Goal: Information Seeking & Learning: Learn about a topic

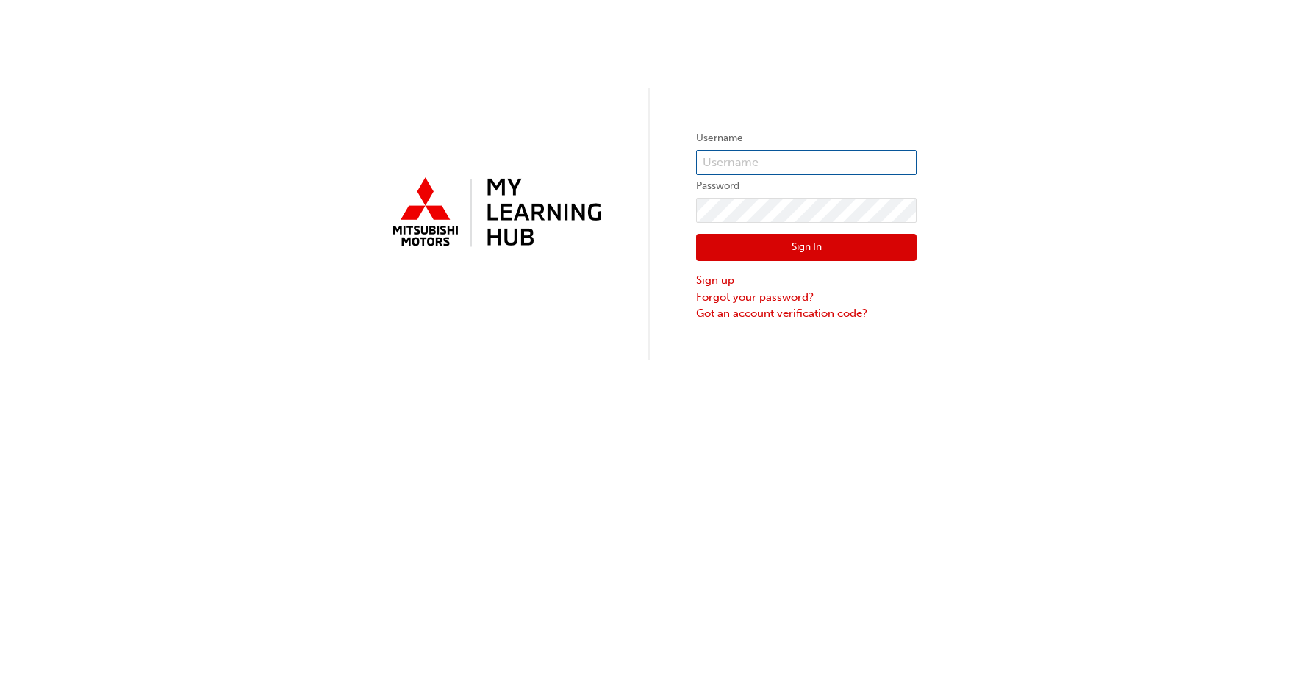
type input "5157380"
drag, startPoint x: 739, startPoint y: 159, endPoint x: 511, endPoint y: 192, distance: 230.9
click at [511, 192] on div "Username 5157380 Password Sign In Sign up Forgot your password? Got an account …" at bounding box center [650, 180] width 1301 height 360
type input "7198125"
click button "Sign In" at bounding box center [806, 248] width 220 height 28
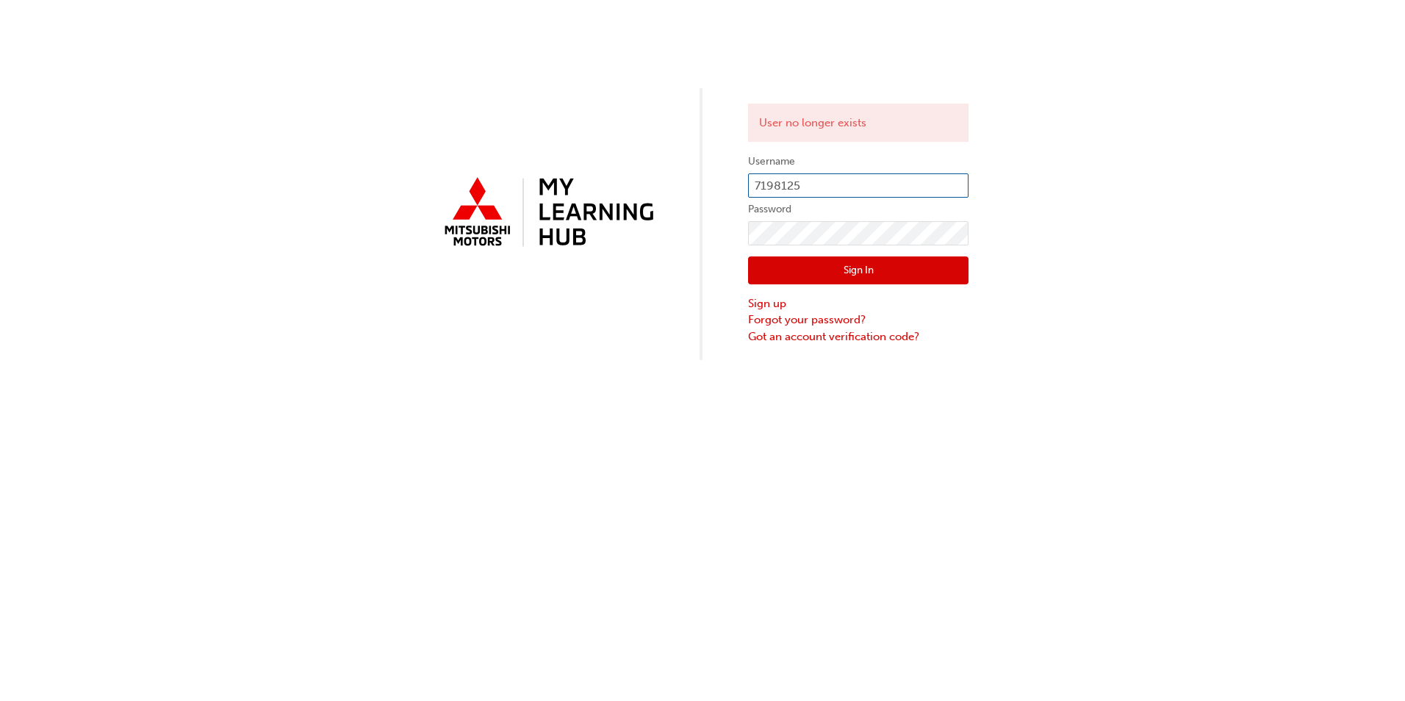
click at [754, 181] on input "7198125" at bounding box center [858, 185] width 220 height 25
type input "0007198125"
click at [795, 262] on button "Sign In" at bounding box center [858, 270] width 220 height 28
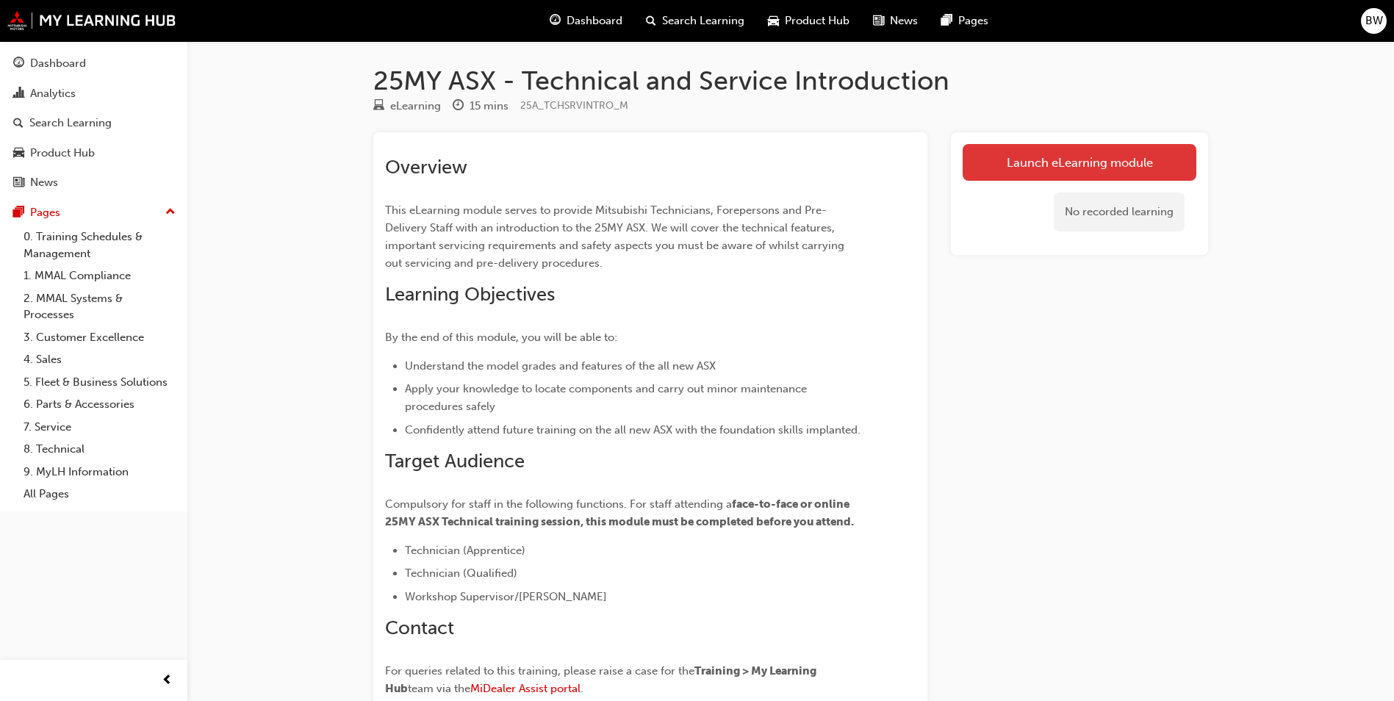
click at [1004, 162] on link "Launch eLearning module" at bounding box center [1080, 162] width 234 height 37
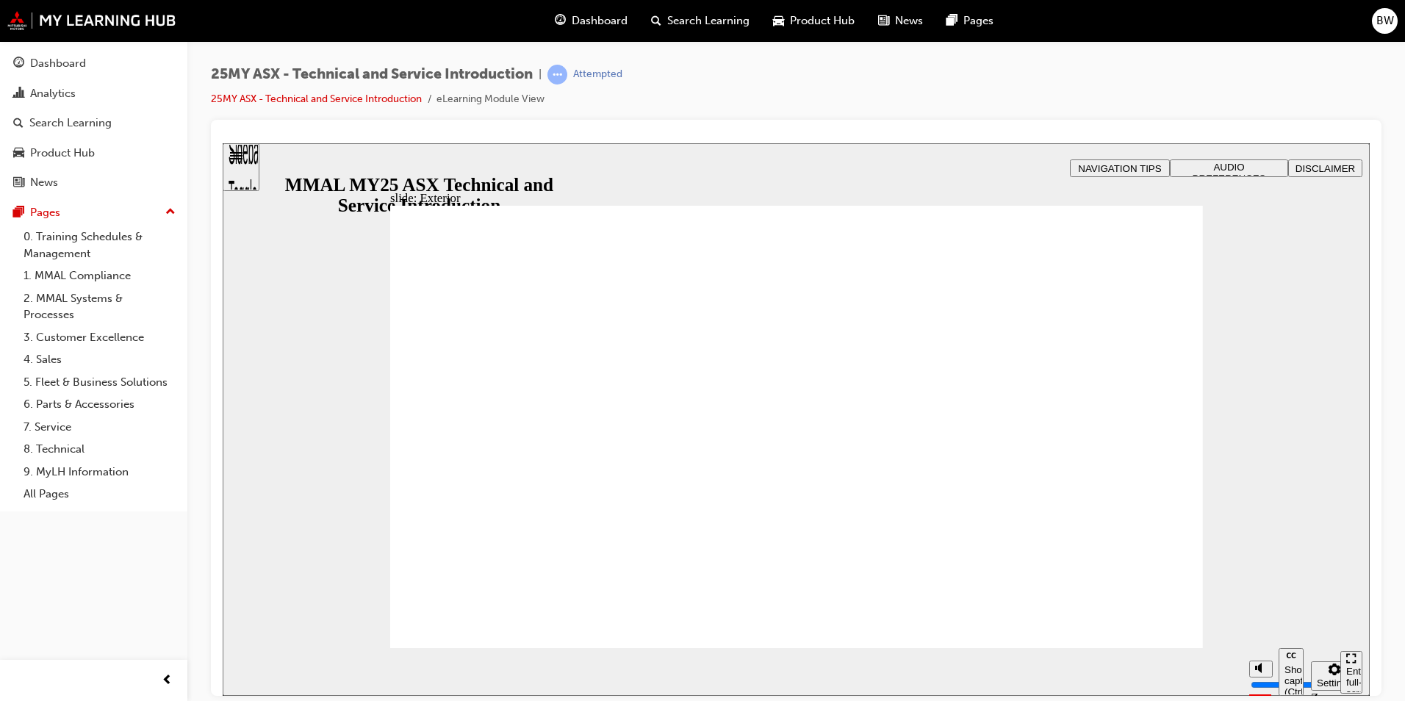
drag, startPoint x: 1125, startPoint y: 633, endPoint x: 1088, endPoint y: 611, distance: 42.5
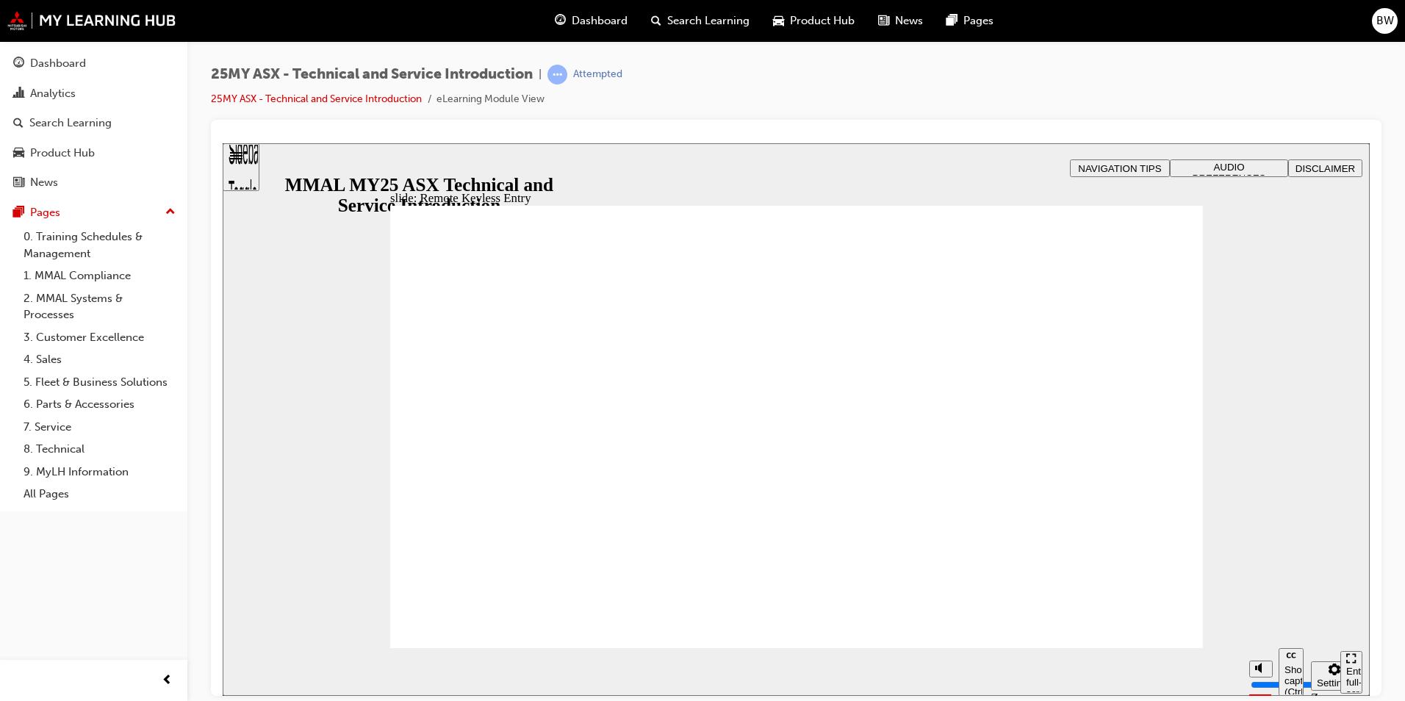
type input "21"
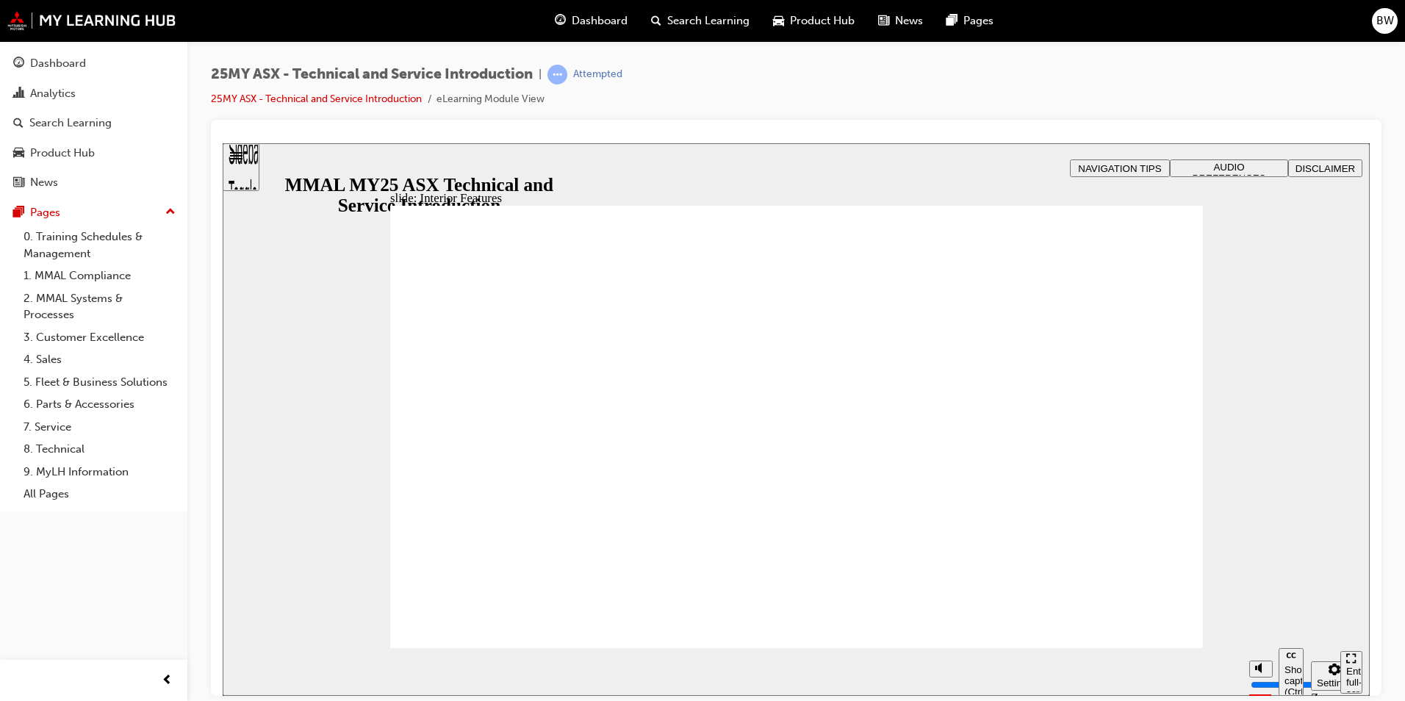
type input "17"
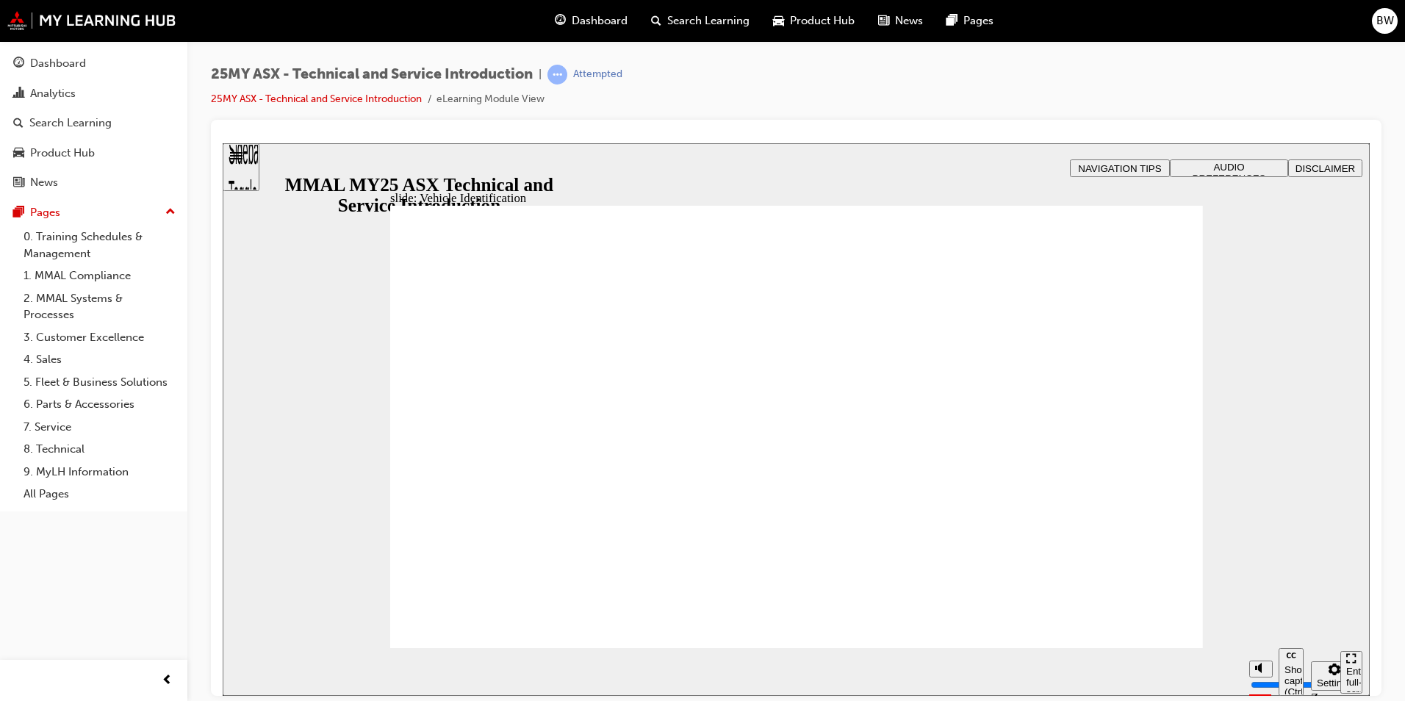
drag, startPoint x: 1137, startPoint y: 627, endPoint x: 1191, endPoint y: 309, distance: 322.1
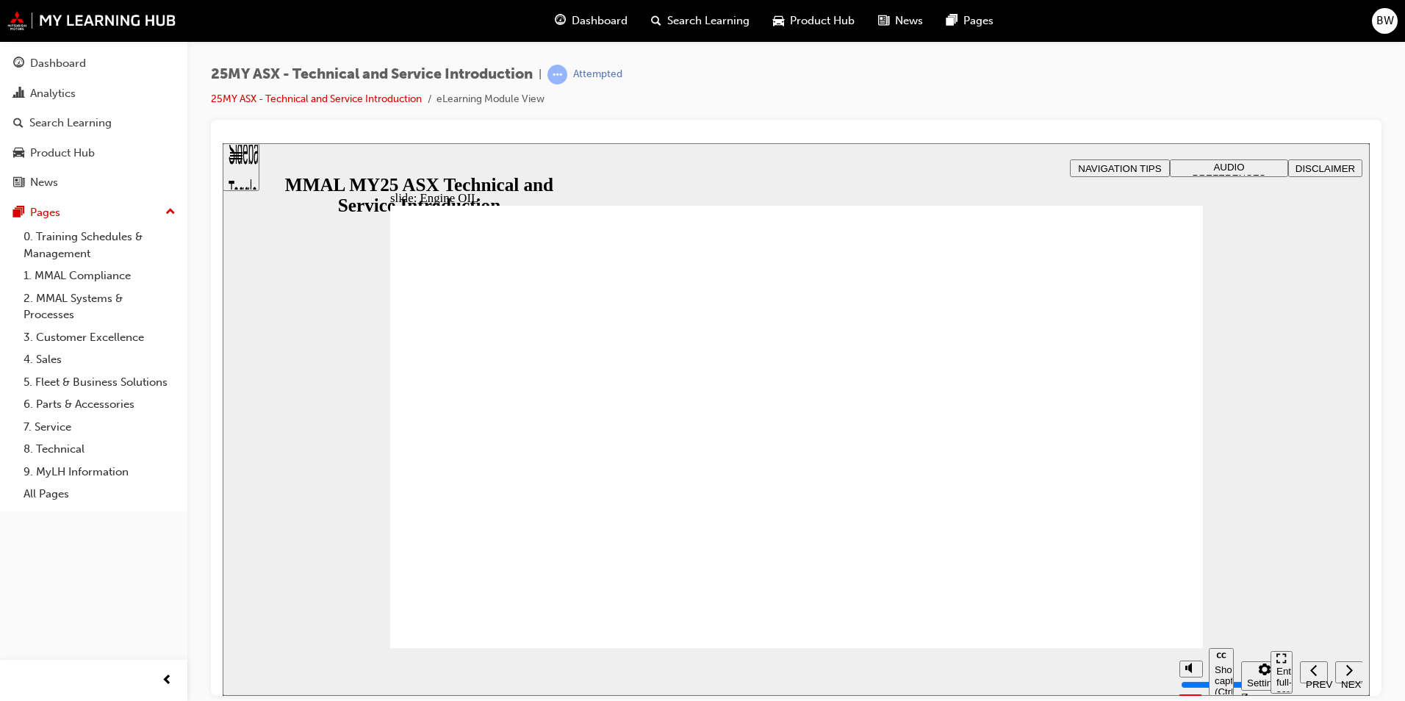
drag, startPoint x: 722, startPoint y: 401, endPoint x: 920, endPoint y: 536, distance: 240.1
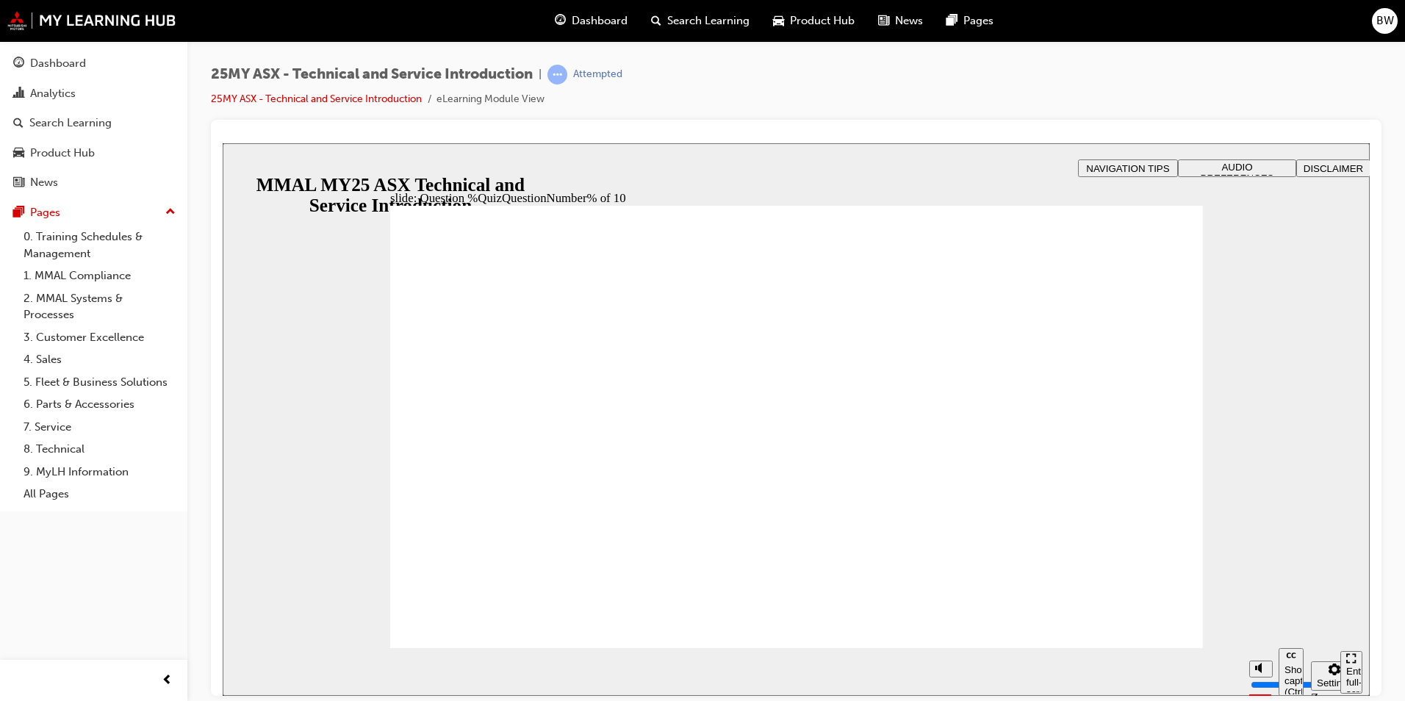
radio input "true"
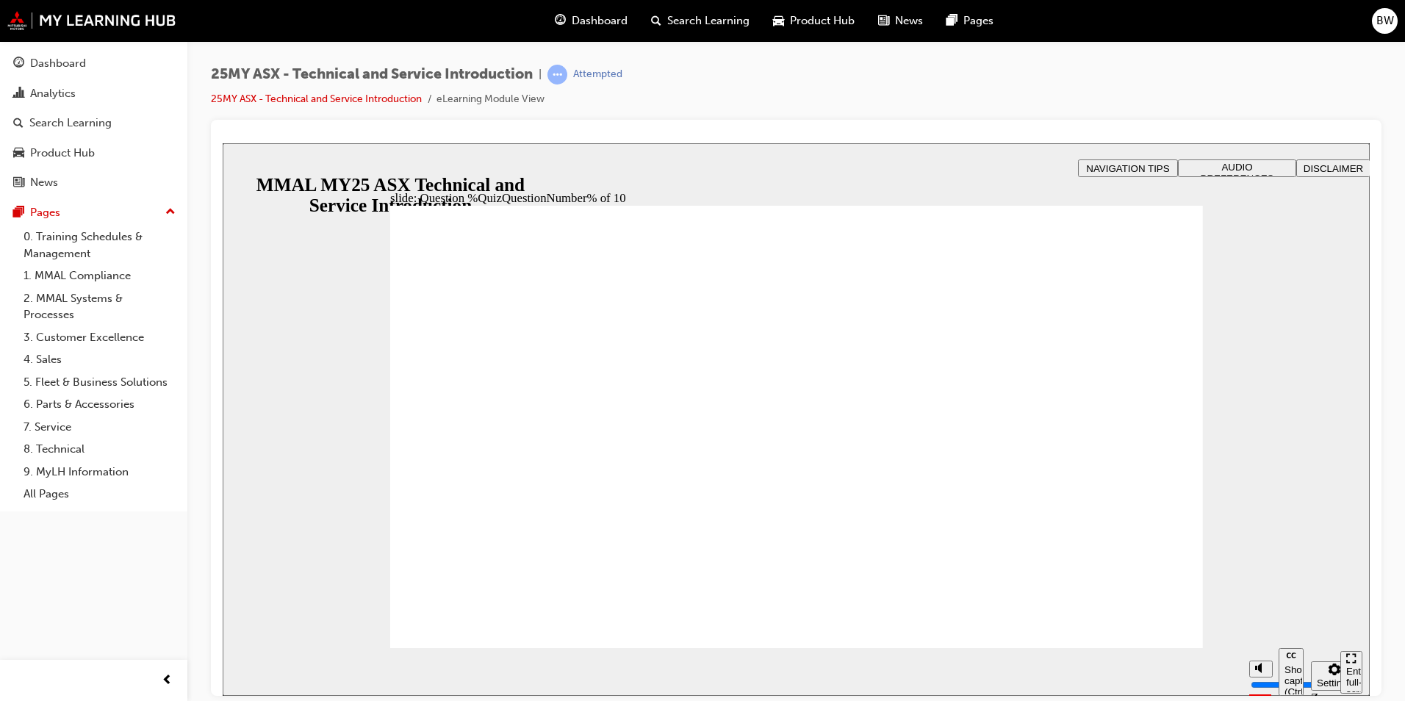
radio input "true"
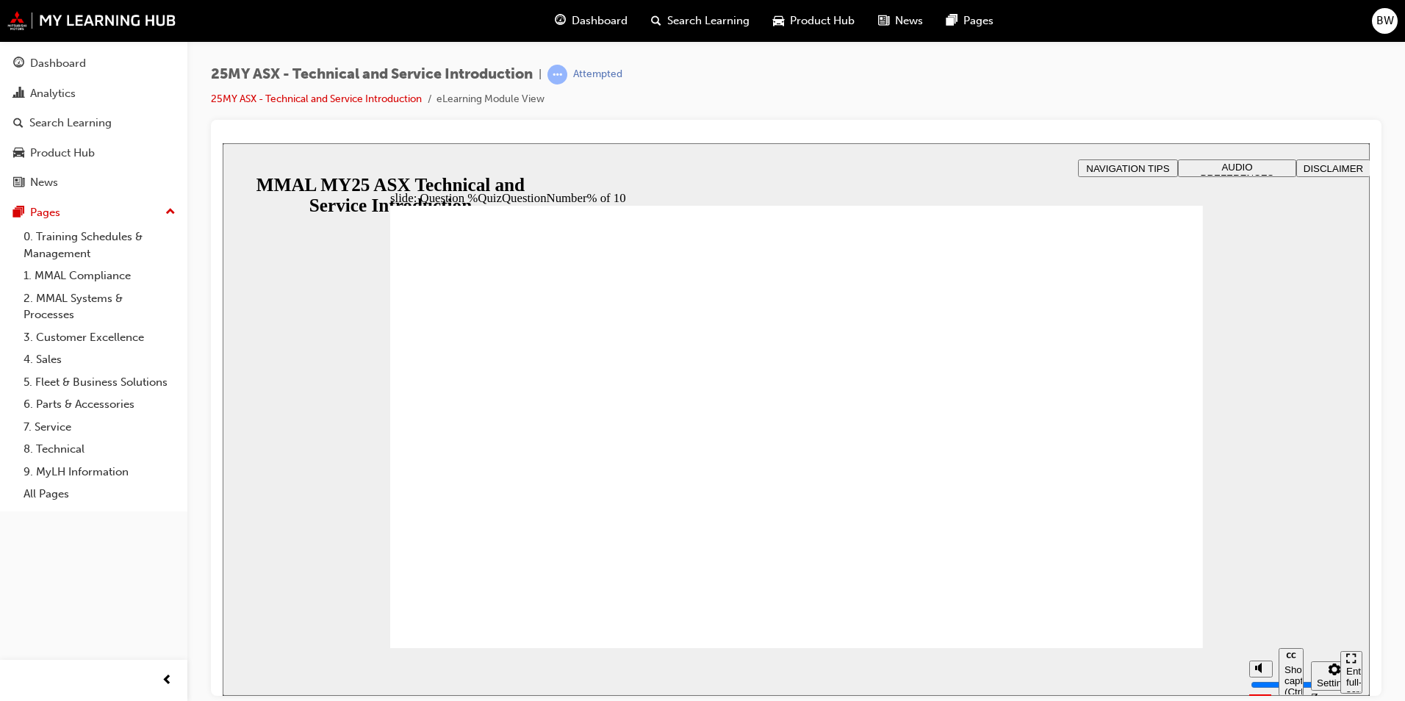
radio input "true"
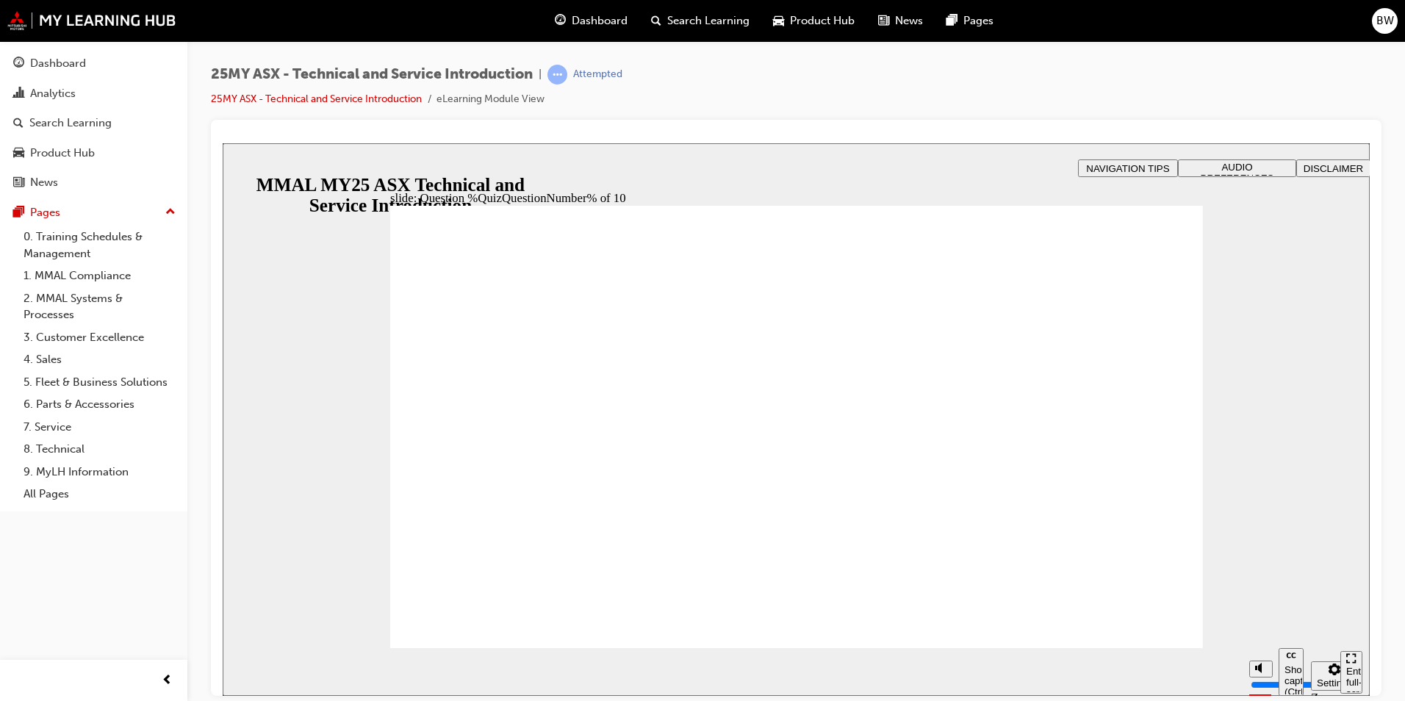
radio input "true"
drag, startPoint x: 732, startPoint y: 558, endPoint x: 741, endPoint y: 558, distance: 9.6
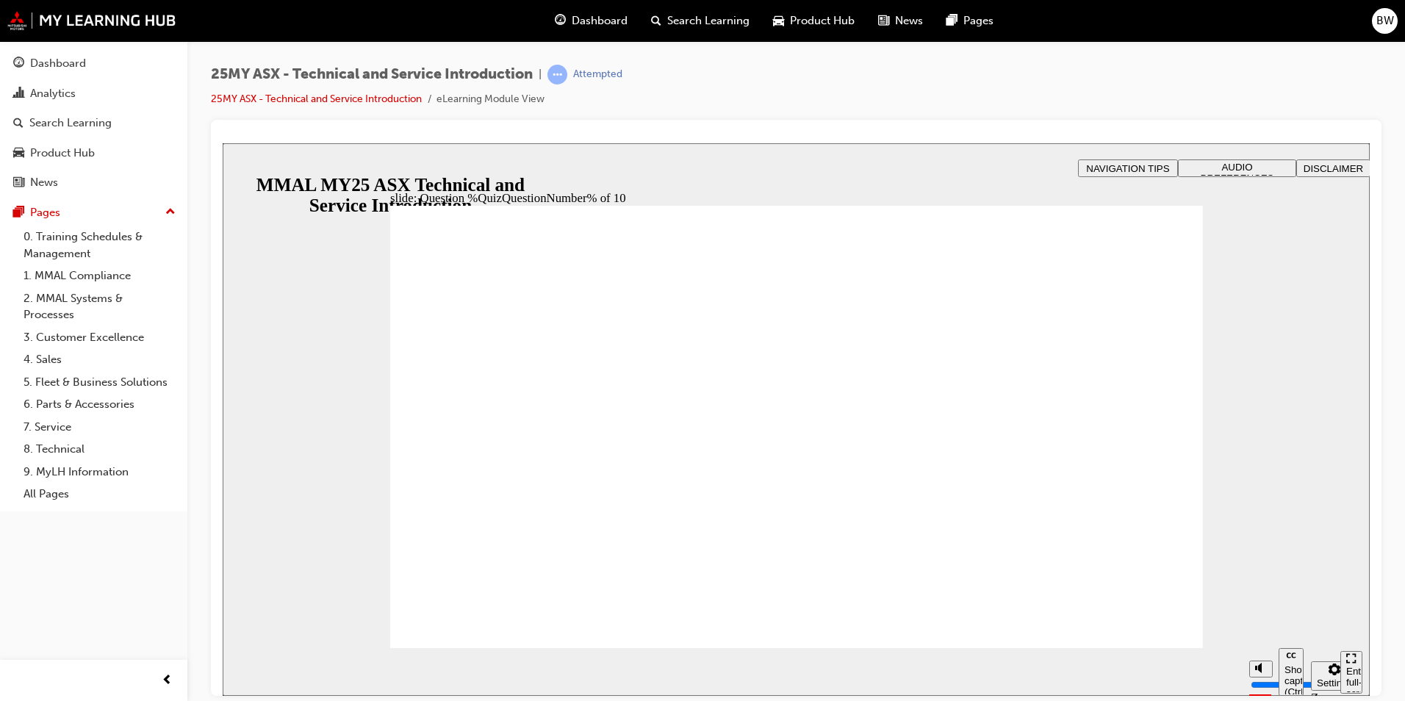
radio input "true"
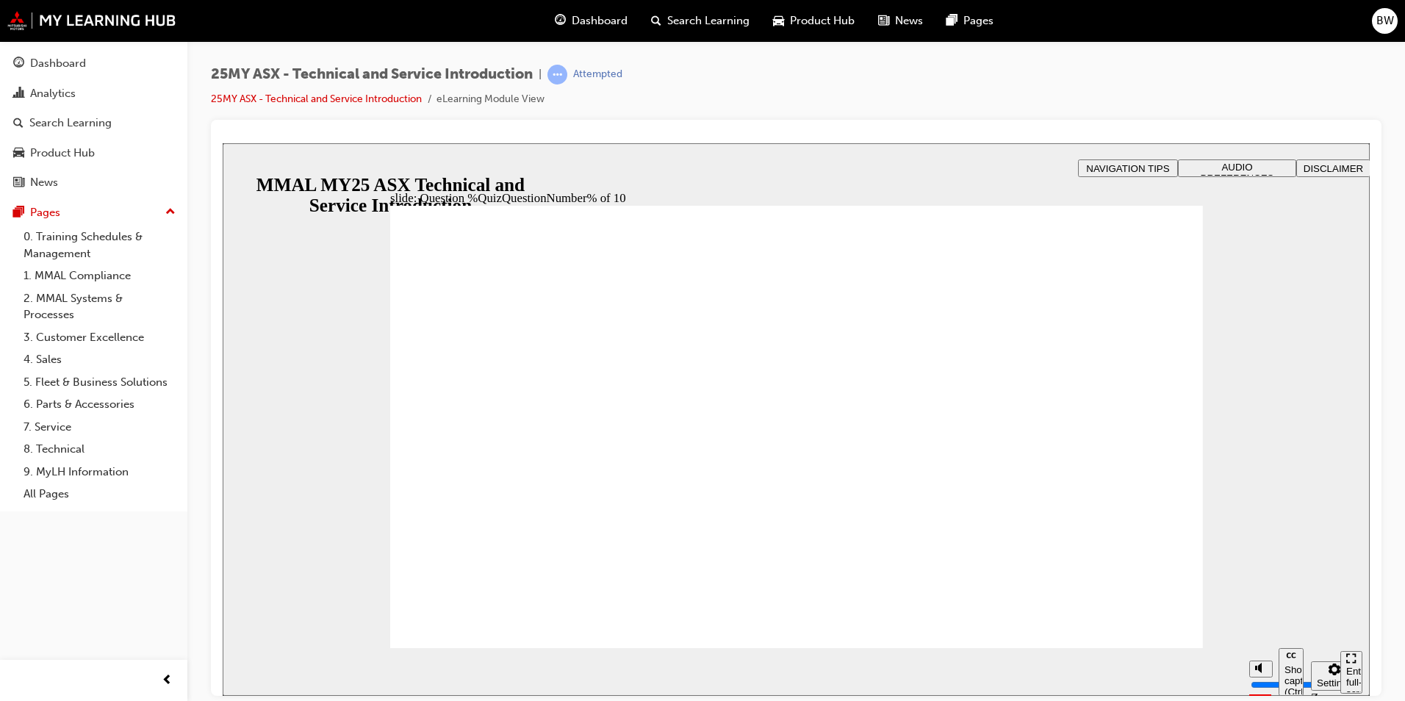
radio input "true"
drag, startPoint x: 827, startPoint y: 558, endPoint x: 965, endPoint y: 580, distance: 139.1
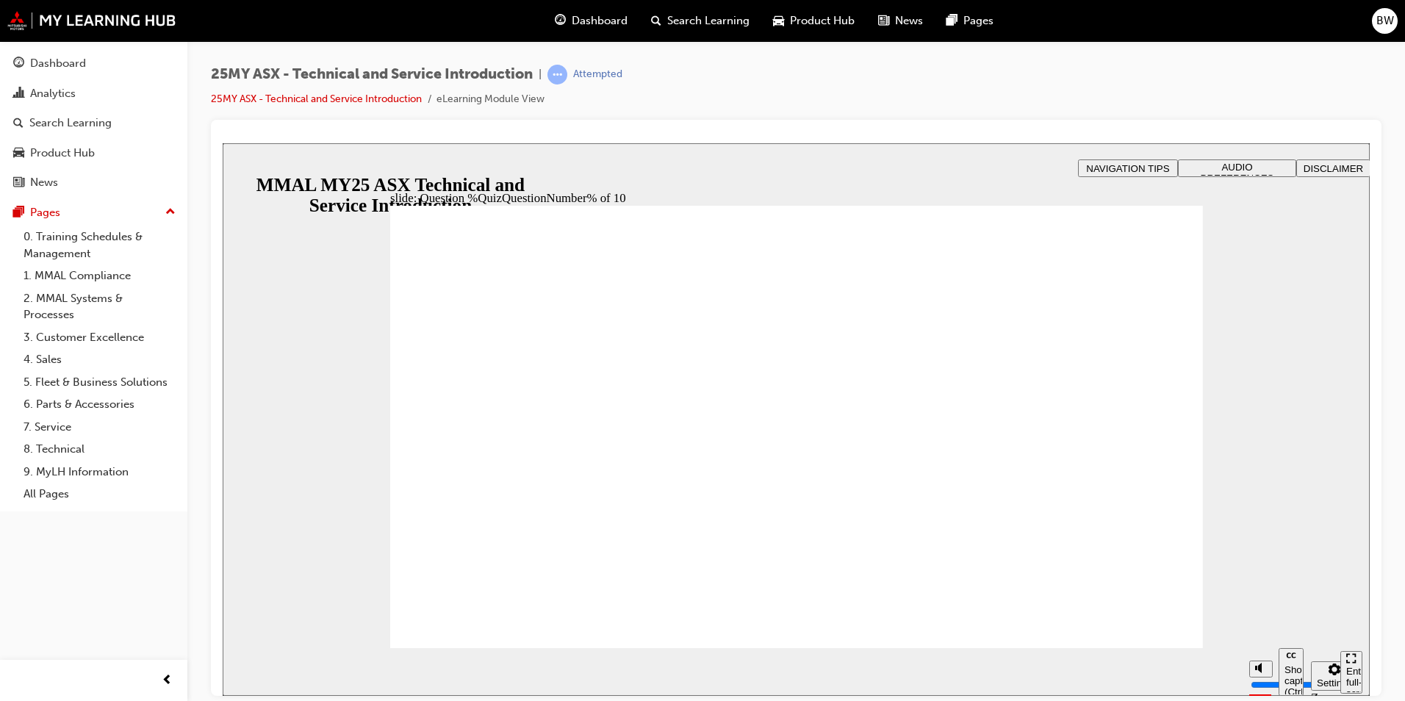
radio input "true"
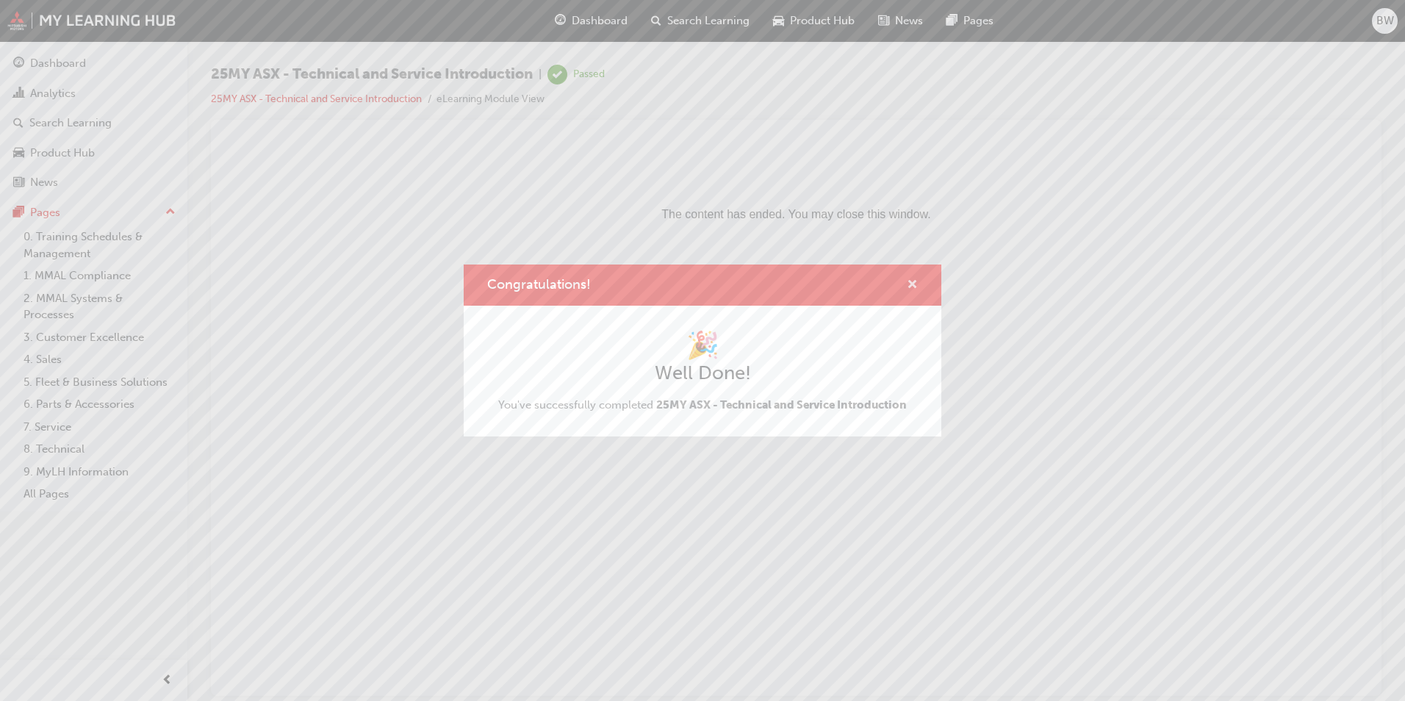
click at [916, 284] on span "cross-icon" at bounding box center [912, 285] width 11 height 13
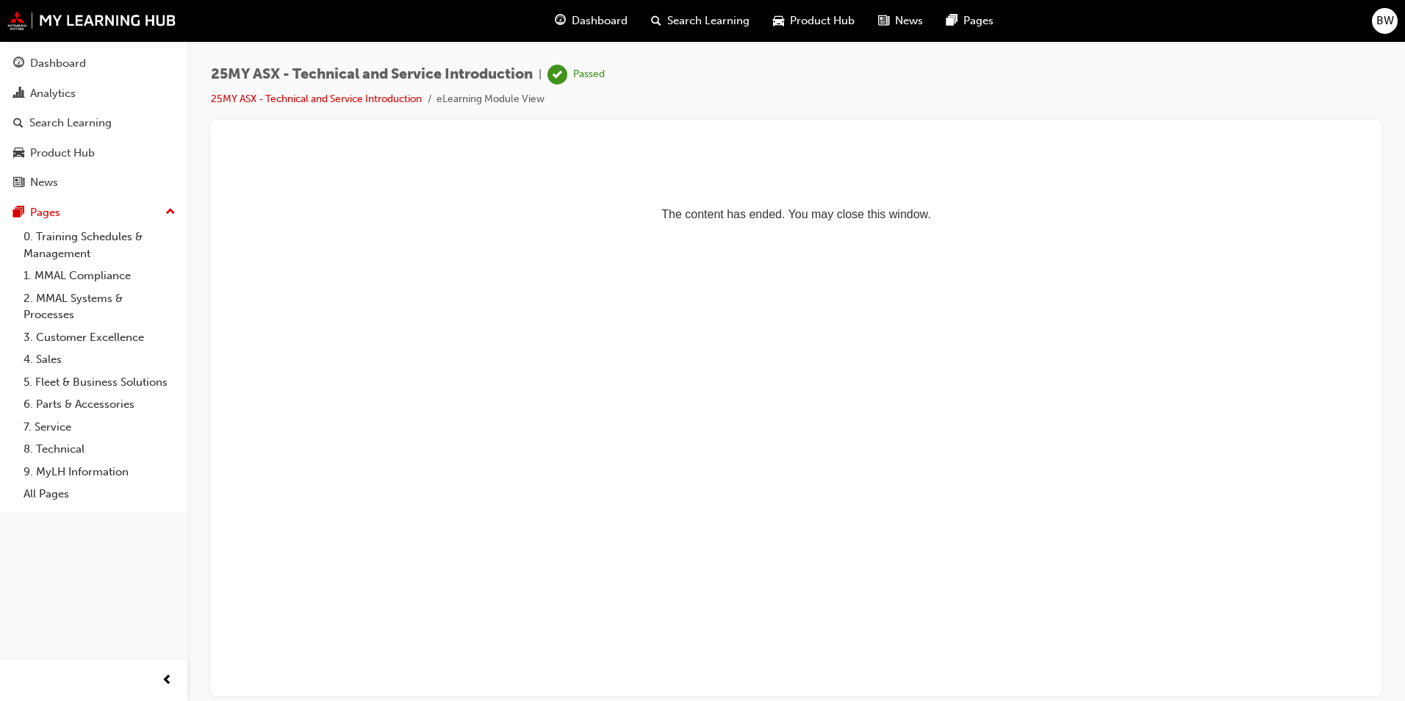
click at [505, 211] on p "The content has ended. You may close this window." at bounding box center [796, 187] width 1135 height 66
click at [661, 188] on p "The content has ended. You may close this window." at bounding box center [796, 187] width 1135 height 66
click at [620, 174] on p "The content has ended. You may close this window." at bounding box center [796, 187] width 1135 height 66
drag, startPoint x: 710, startPoint y: 206, endPoint x: 763, endPoint y: 206, distance: 52.9
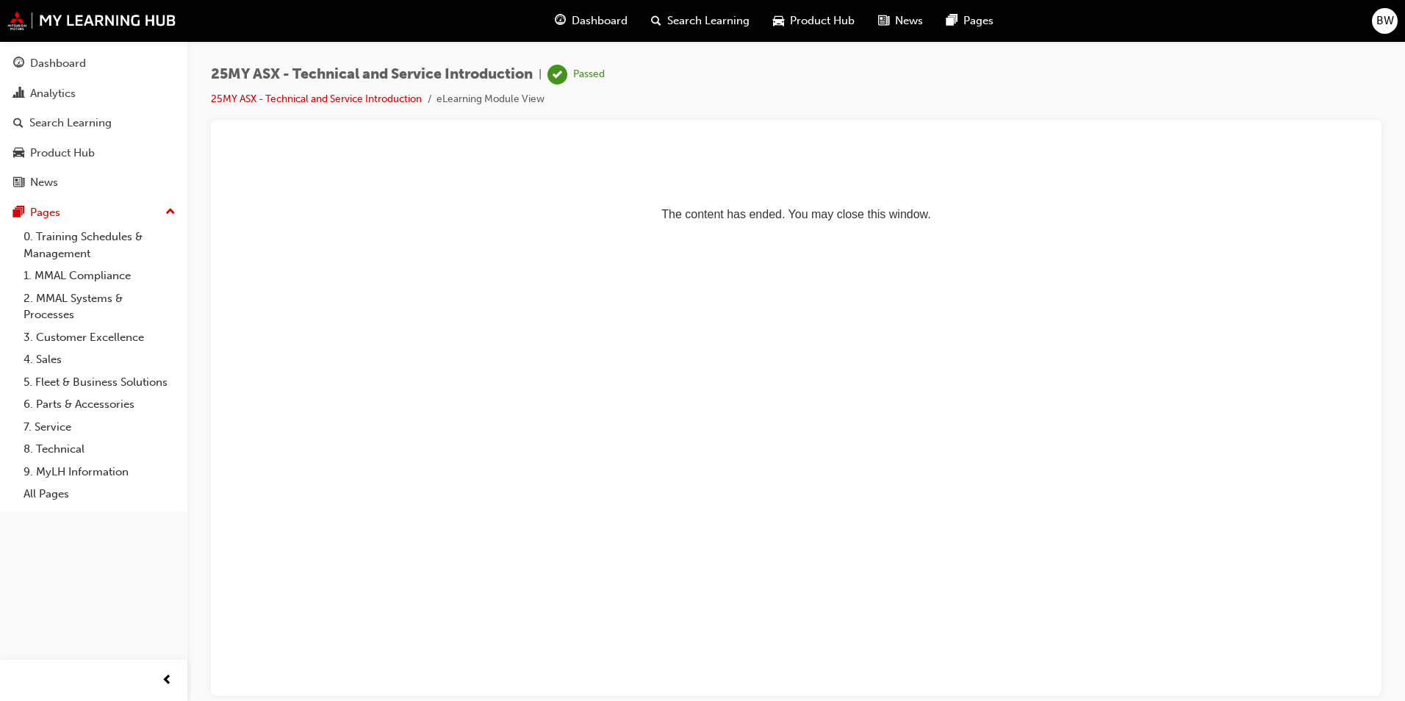
click at [710, 206] on p "The content has ended. You may close this window." at bounding box center [796, 187] width 1135 height 66
click at [423, 227] on html "The content has ended. You may close this window." at bounding box center [796, 188] width 1147 height 90
click at [73, 68] on div "Dashboard" at bounding box center [58, 63] width 56 height 17
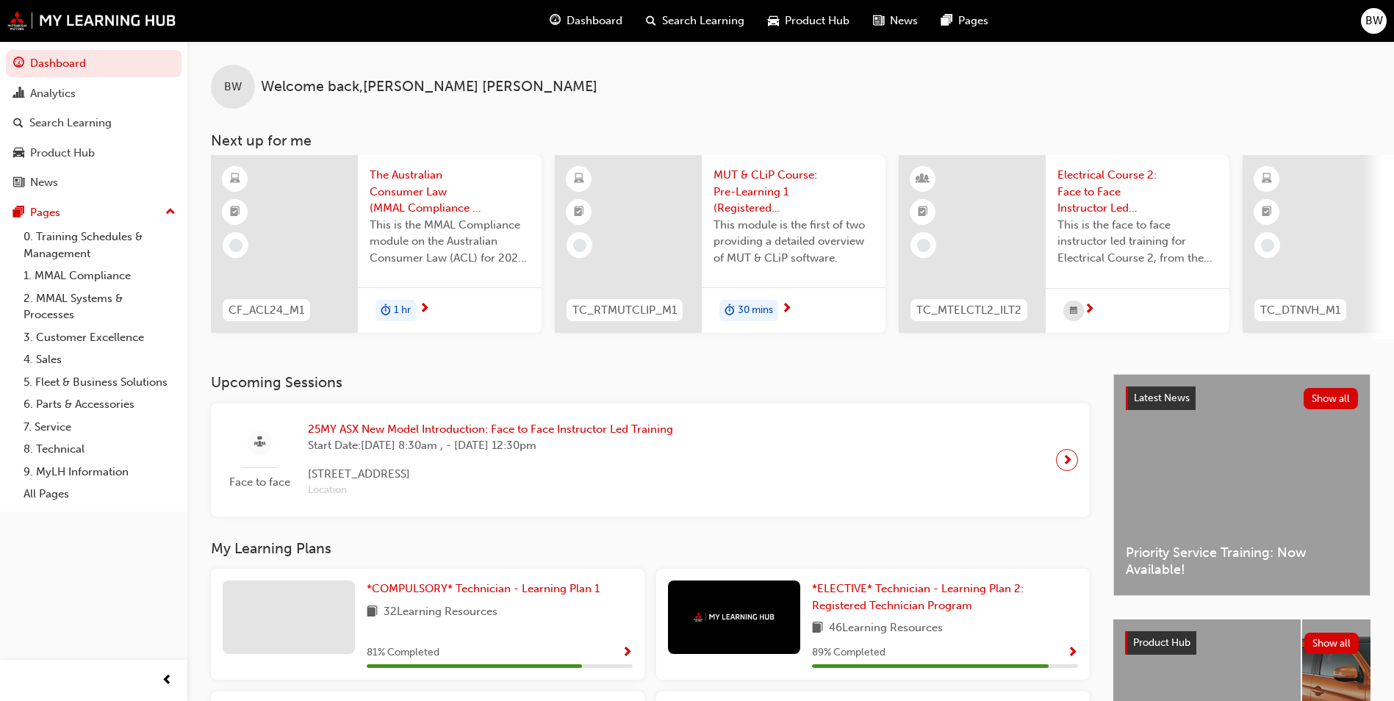
click at [611, 469] on div "25MY ASX New Model Introduction: Face to Face Instructor Led Training Start Dat…" at bounding box center [490, 460] width 389 height 78
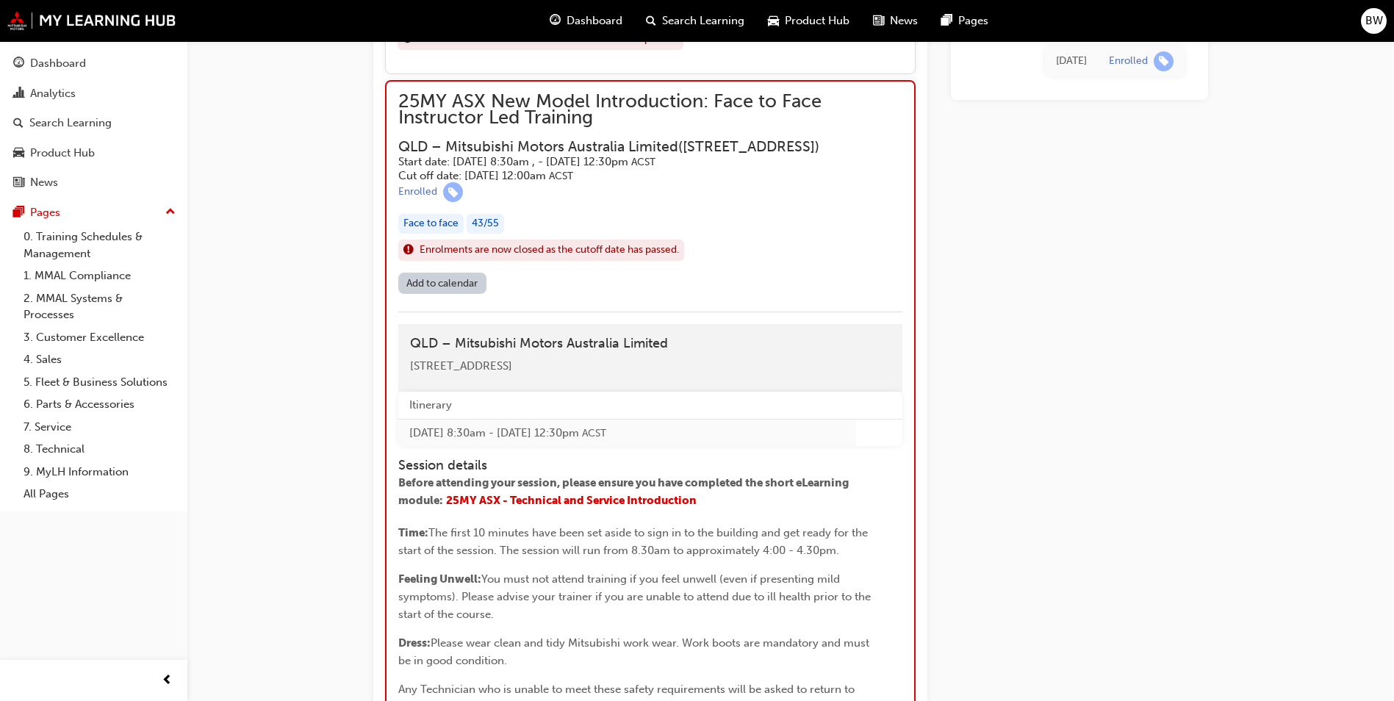
scroll to position [1315, 0]
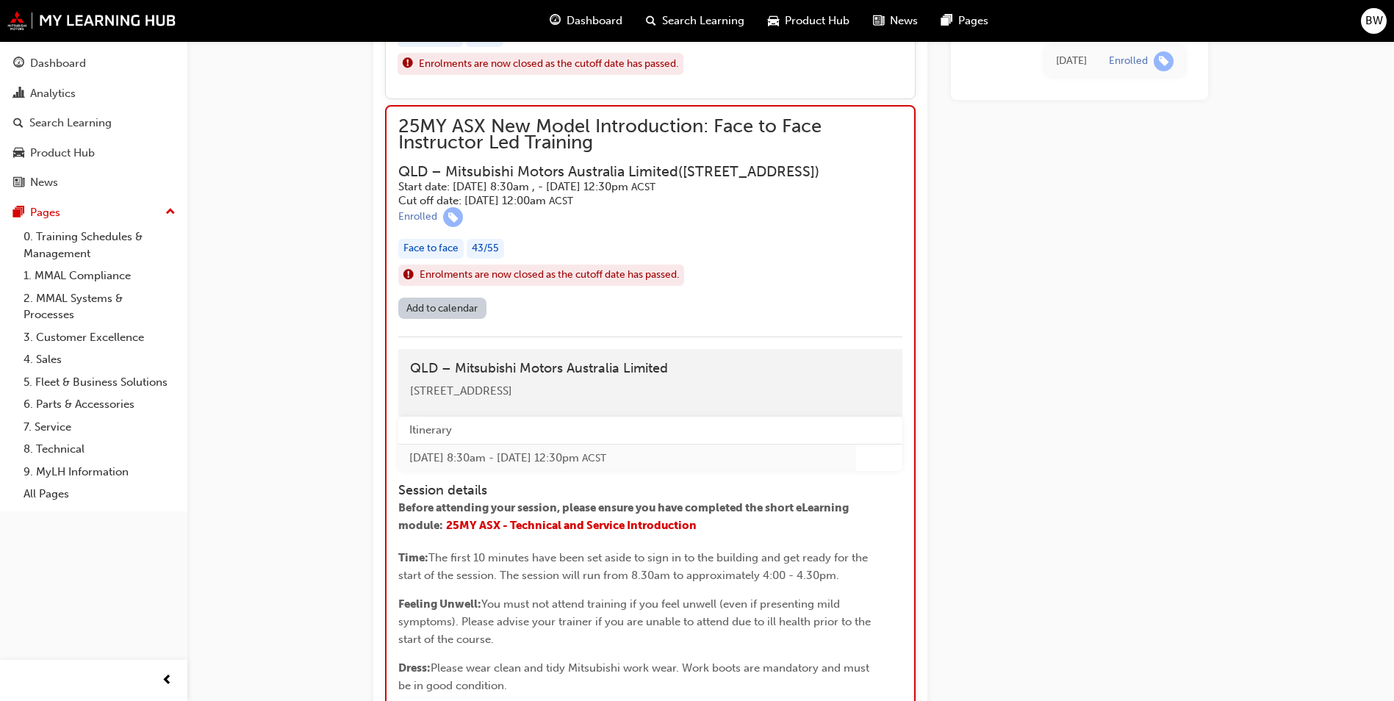
click at [825, 259] on div "Face to face 43 / 55" at bounding box center [650, 249] width 504 height 20
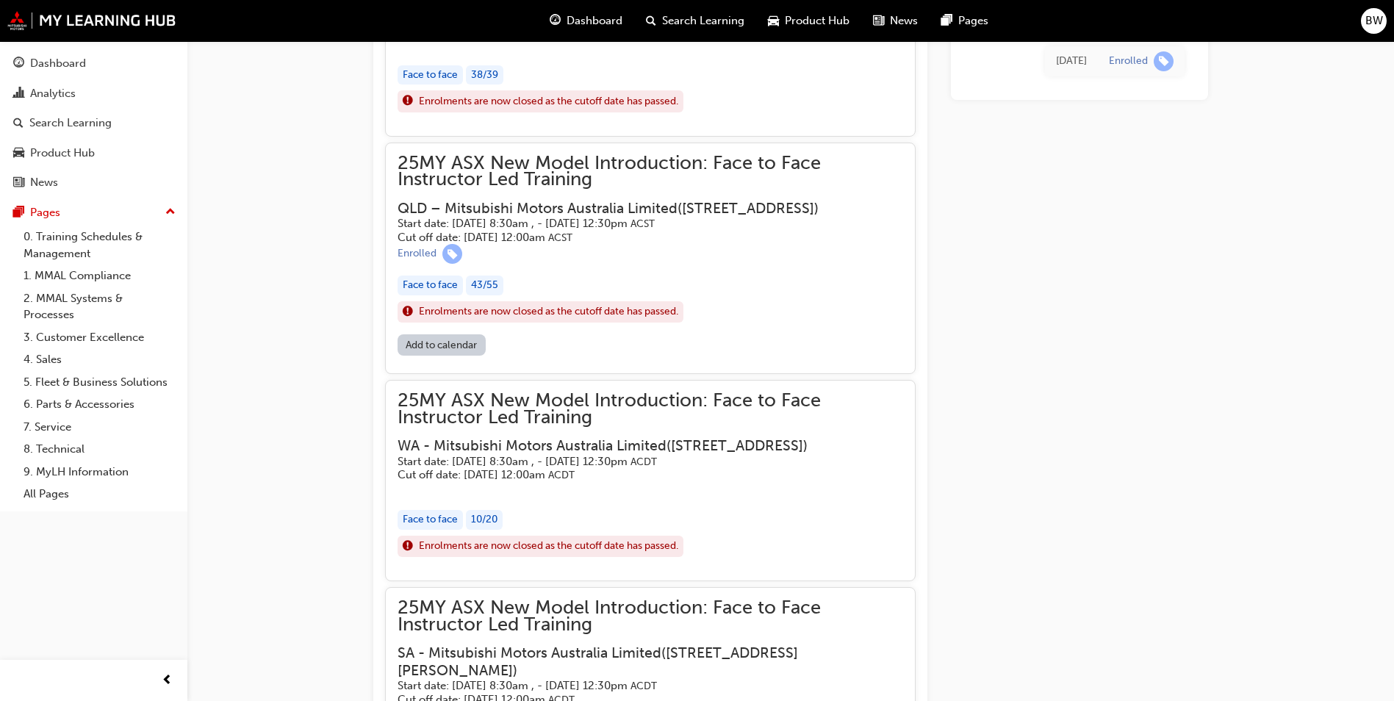
scroll to position [1241, 0]
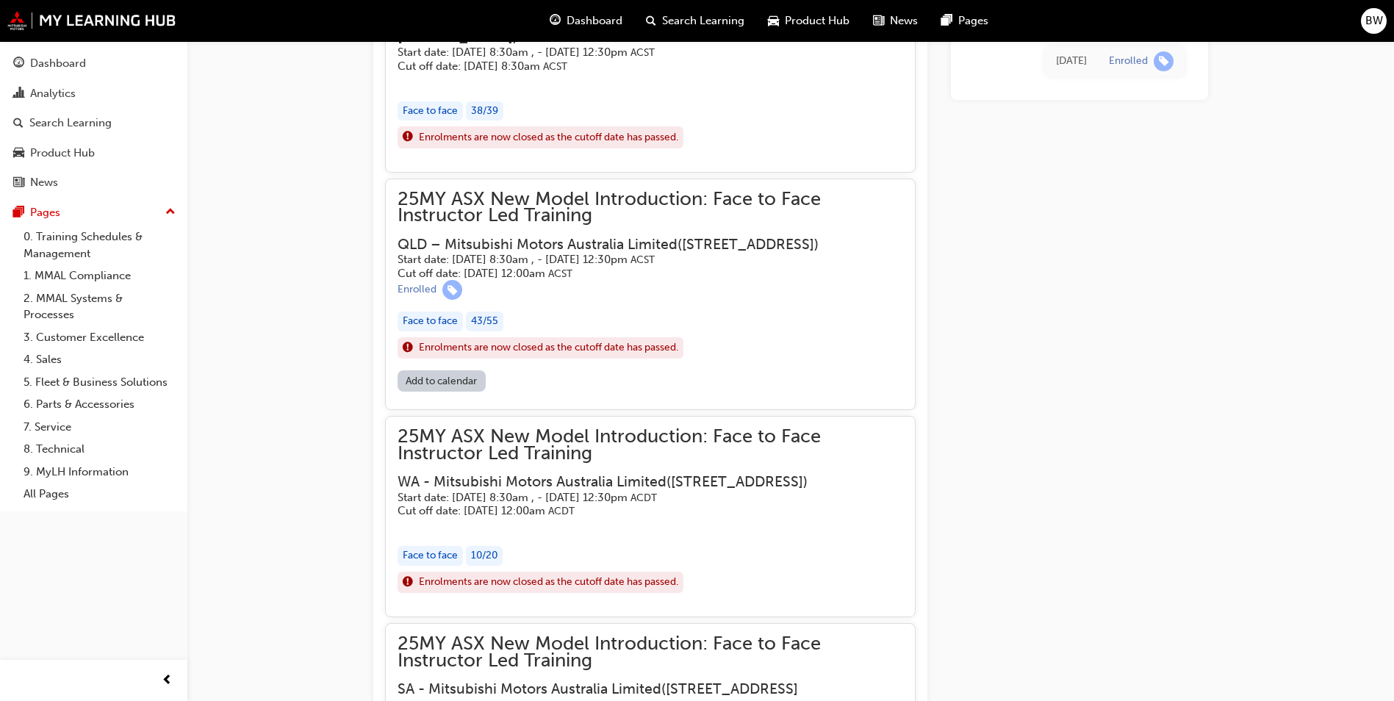
click at [814, 353] on div "25MY ASX New Model Introduction: Face to Face Instructor Led Training QLD – Mit…" at bounding box center [651, 280] width 506 height 179
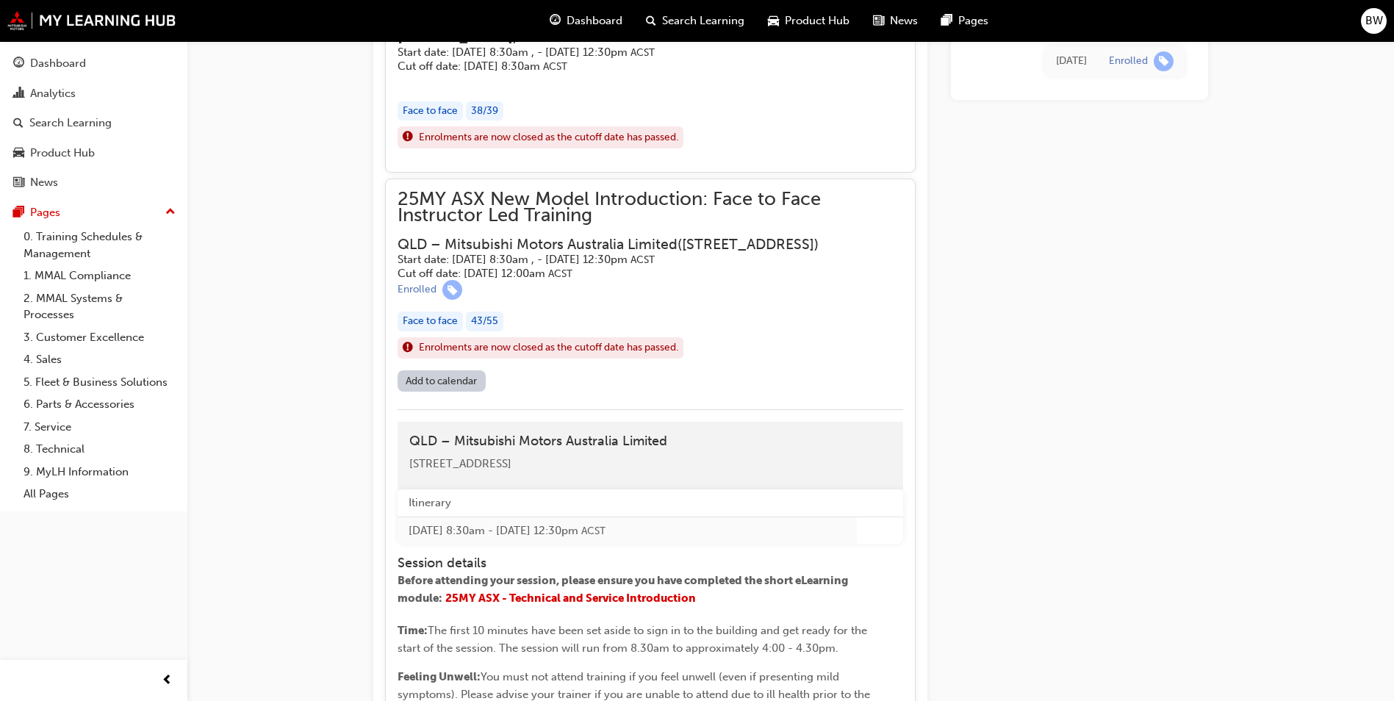
click at [1035, 402] on div "[DATE] Enrolled" at bounding box center [1079, 447] width 257 height 3046
